Goal: Task Accomplishment & Management: Manage account settings

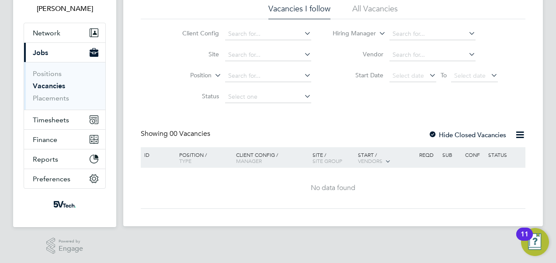
scroll to position [62, 0]
click at [59, 115] on span "Timesheets" at bounding box center [51, 119] width 36 height 8
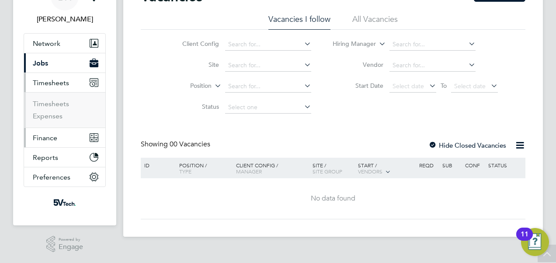
scroll to position [49, 0]
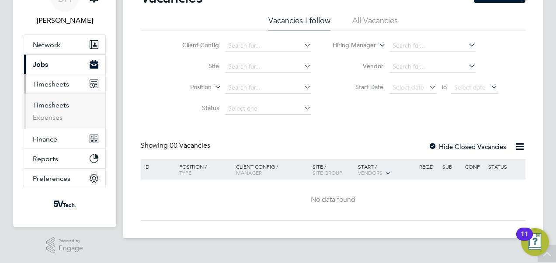
click at [47, 104] on link "Timesheets" at bounding box center [51, 105] width 36 height 8
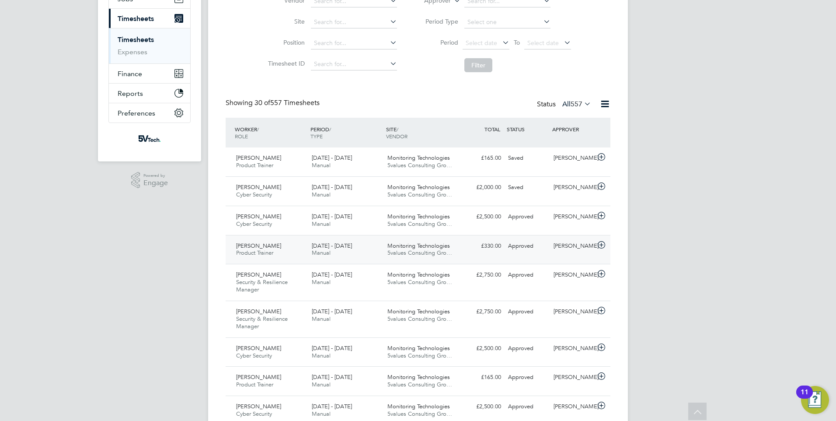
click at [352, 243] on span "[DATE] - [DATE]" at bounding box center [332, 245] width 40 height 7
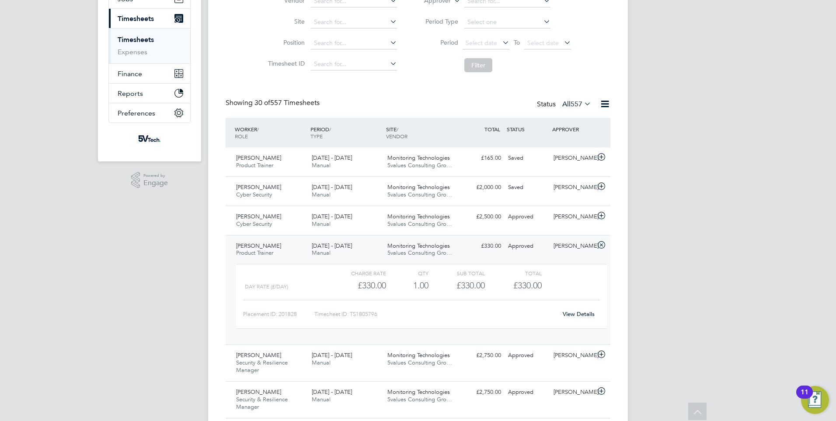
click at [554, 263] on div "Day Rate (£/day) £330.00 1 1.00 1 £330.00 £330.00" at bounding box center [421, 285] width 371 height 14
click at [556, 263] on div "View Details" at bounding box center [578, 314] width 43 height 14
click at [556, 263] on link "View Details" at bounding box center [579, 313] width 32 height 7
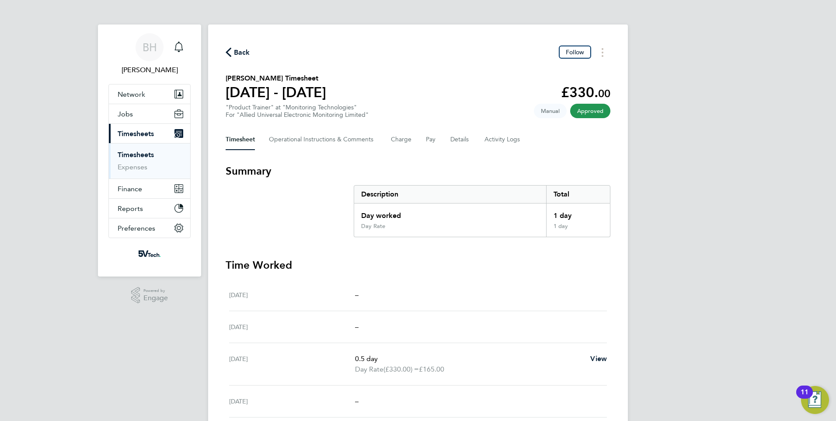
click at [234, 47] on span "Back" at bounding box center [242, 52] width 16 height 10
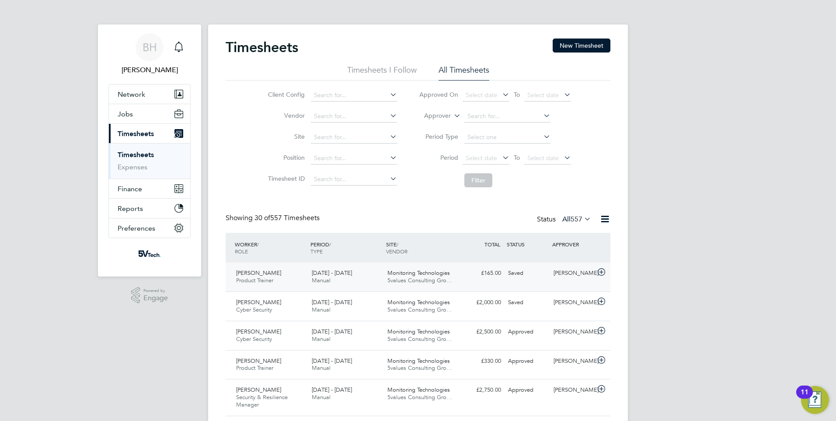
click at [315, 277] on span "Manual" at bounding box center [321, 279] width 19 height 7
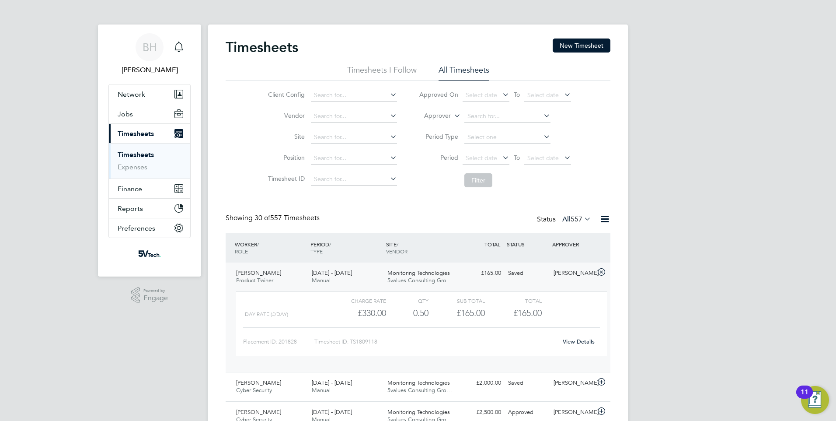
click at [263, 270] on span "[PERSON_NAME]" at bounding box center [258, 272] width 45 height 7
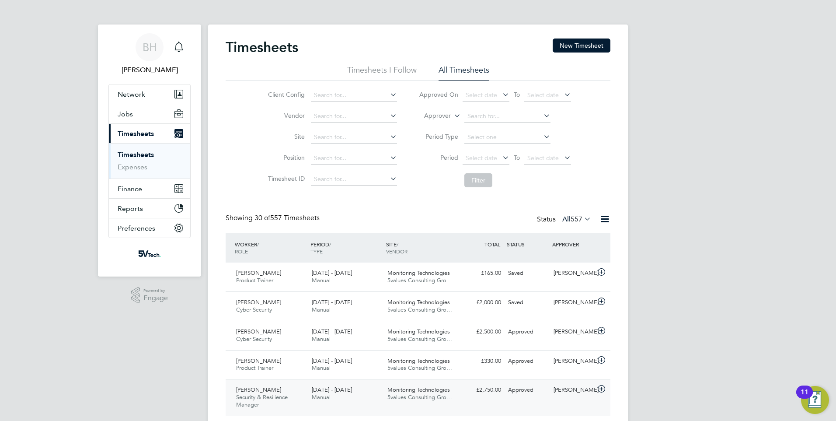
click at [338, 386] on span "[DATE] - [DATE]" at bounding box center [332, 389] width 40 height 7
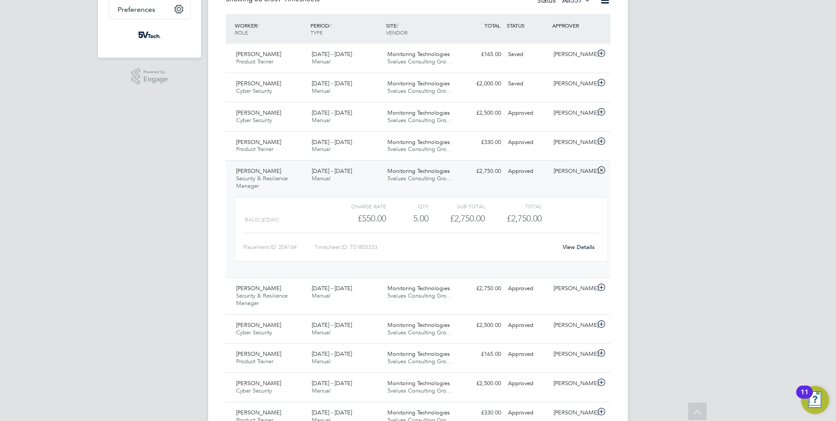
click at [598, 170] on icon at bounding box center [601, 170] width 11 height 7
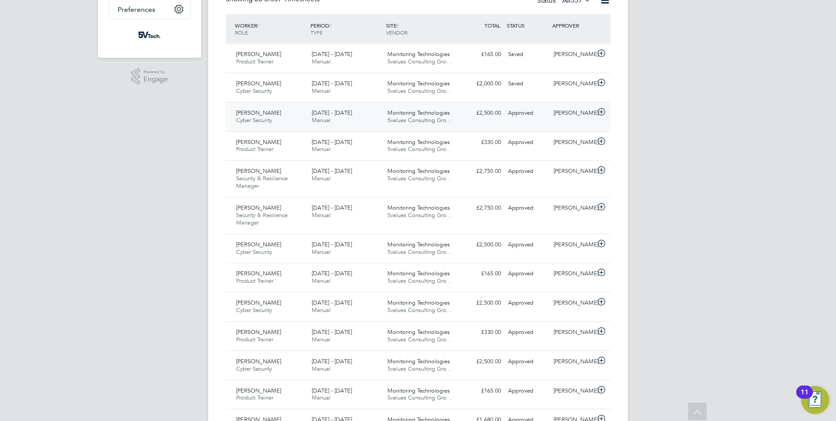
click at [335, 119] on div "[DATE] - [DATE] Manual" at bounding box center [346, 117] width 76 height 22
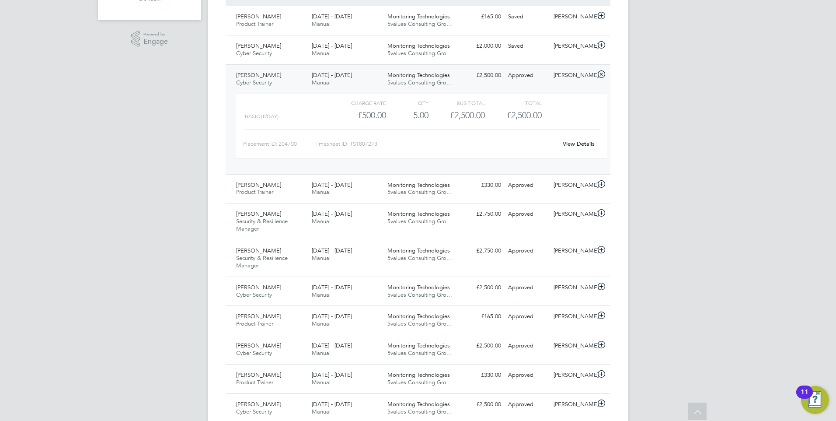
scroll to position [306, 0]
